Goal: Task Accomplishment & Management: Complete application form

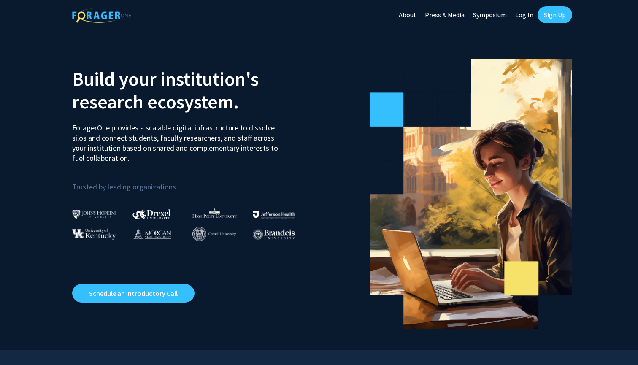
click at [556, 15] on link "Sign Up" at bounding box center [555, 14] width 35 height 17
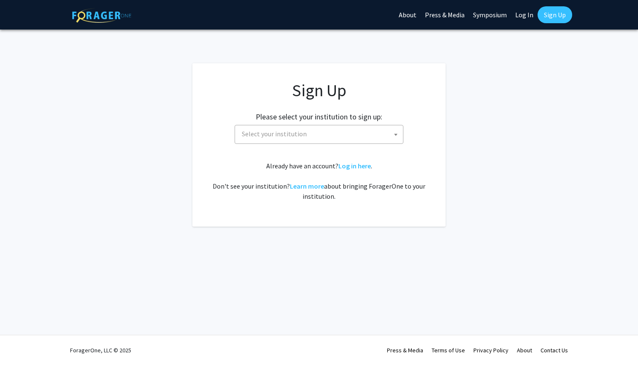
click at [354, 137] on span "Select your institution" at bounding box center [320, 133] width 165 height 17
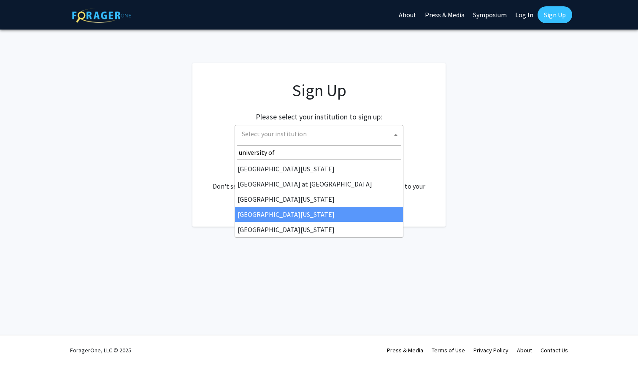
type input "university of"
select select "31"
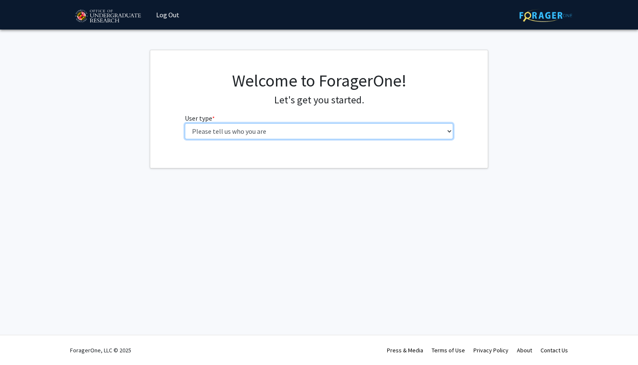
select select "1: undergrad"
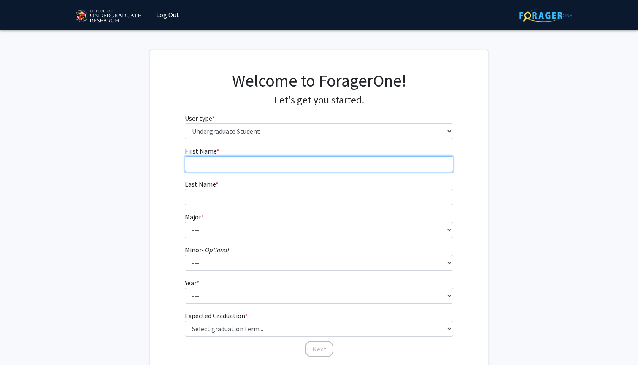
click at [284, 167] on input "First Name * required" at bounding box center [319, 164] width 269 height 16
type input "Hayden"
